Goal: Complete application form

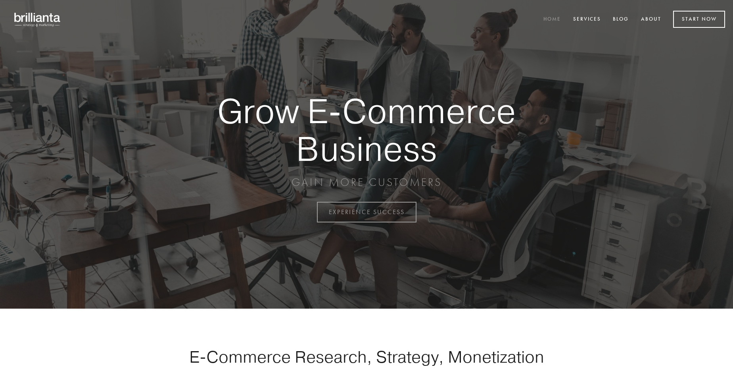
scroll to position [2080, 0]
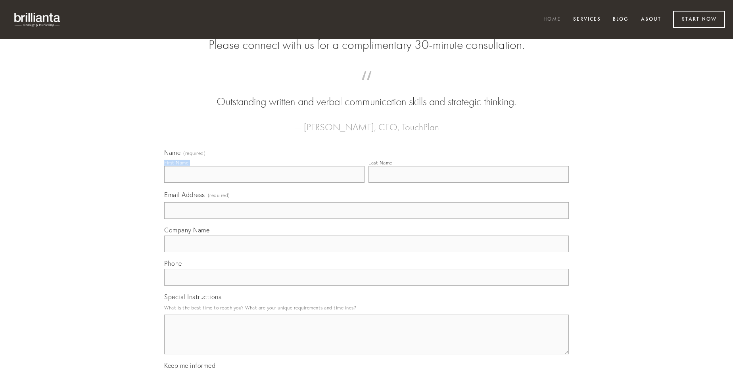
type input "[PERSON_NAME]"
click at [469, 183] on input "Last Name" at bounding box center [469, 174] width 200 height 17
type input "[PERSON_NAME]"
click at [367, 219] on input "Email Address (required)" at bounding box center [366, 210] width 405 height 17
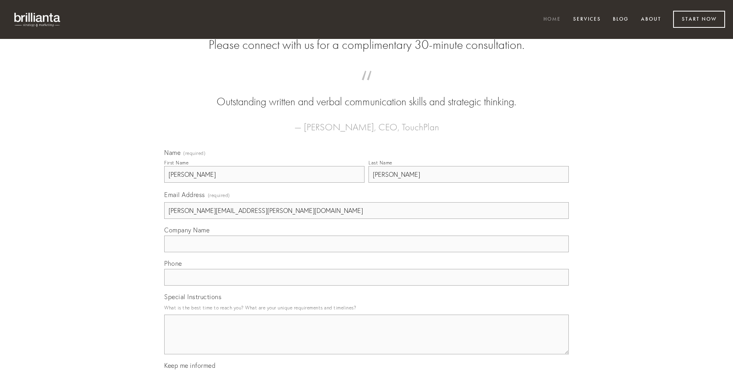
type input "[PERSON_NAME][EMAIL_ADDRESS][PERSON_NAME][DOMAIN_NAME]"
click at [367, 252] on input "Company Name" at bounding box center [366, 243] width 405 height 17
type input "calculus"
click at [367, 285] on input "text" at bounding box center [366, 277] width 405 height 17
click at [367, 341] on textarea "Special Instructions" at bounding box center [366, 334] width 405 height 40
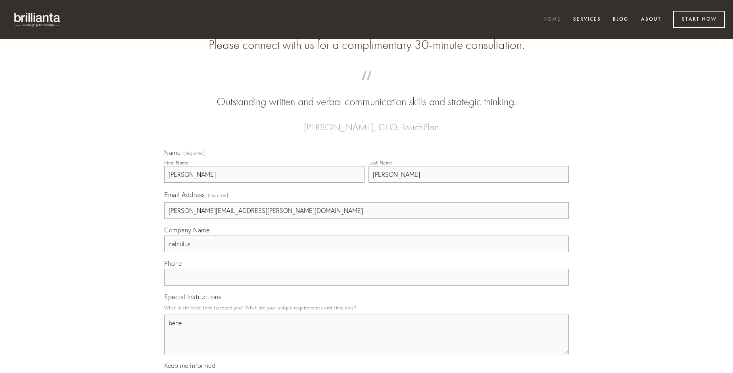
type textarea "bene"
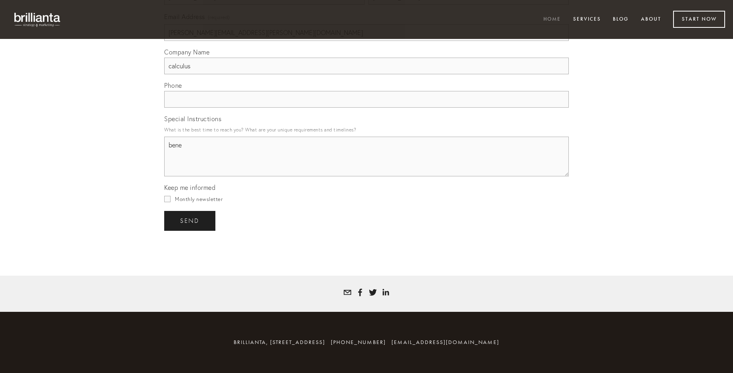
click at [190, 220] on span "send" at bounding box center [189, 220] width 19 height 7
